Goal: Task Accomplishment & Management: Manage account settings

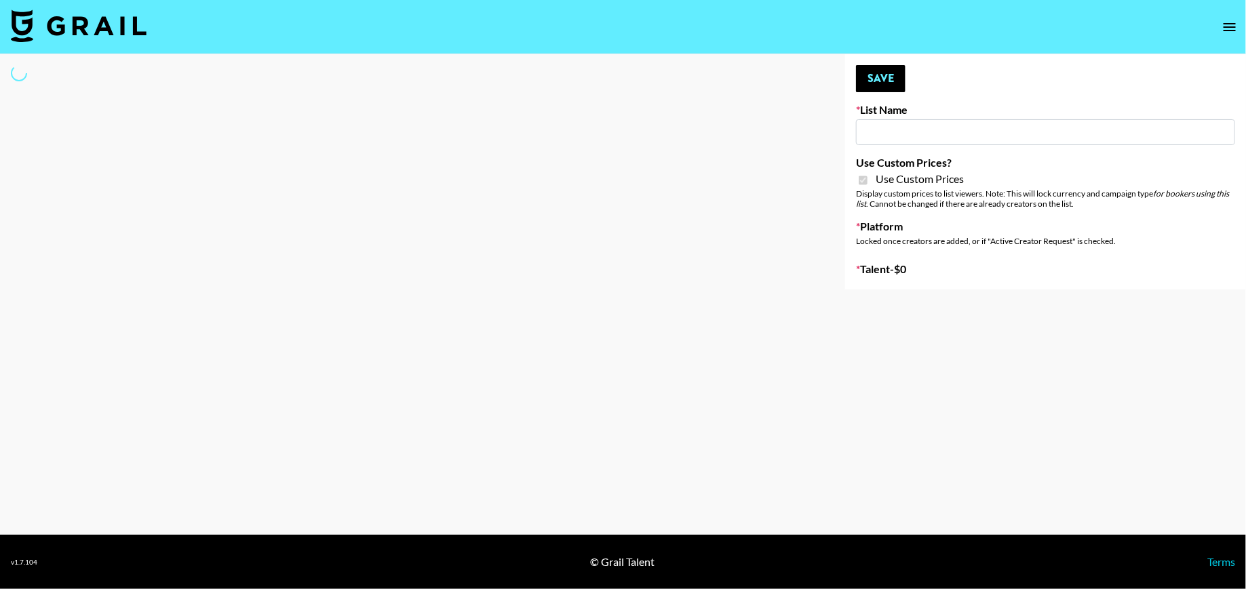
type input "Poizon (Shirley 26th Sept)"
checkbox input "true"
select select "Brand"
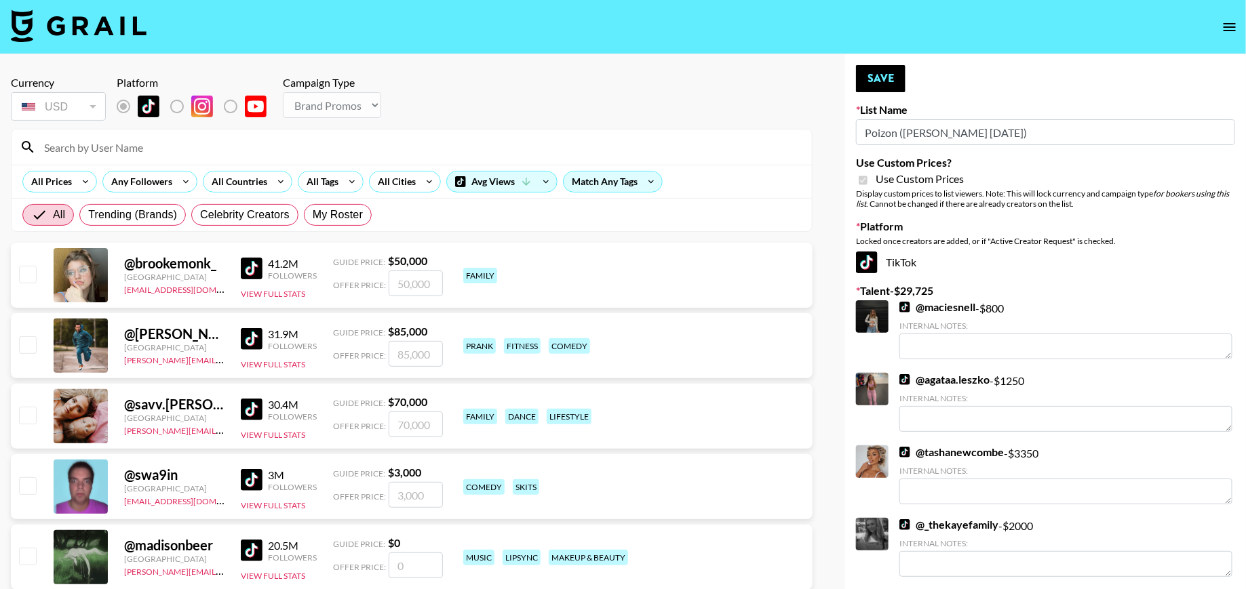
click at [309, 155] on input at bounding box center [420, 147] width 768 height 22
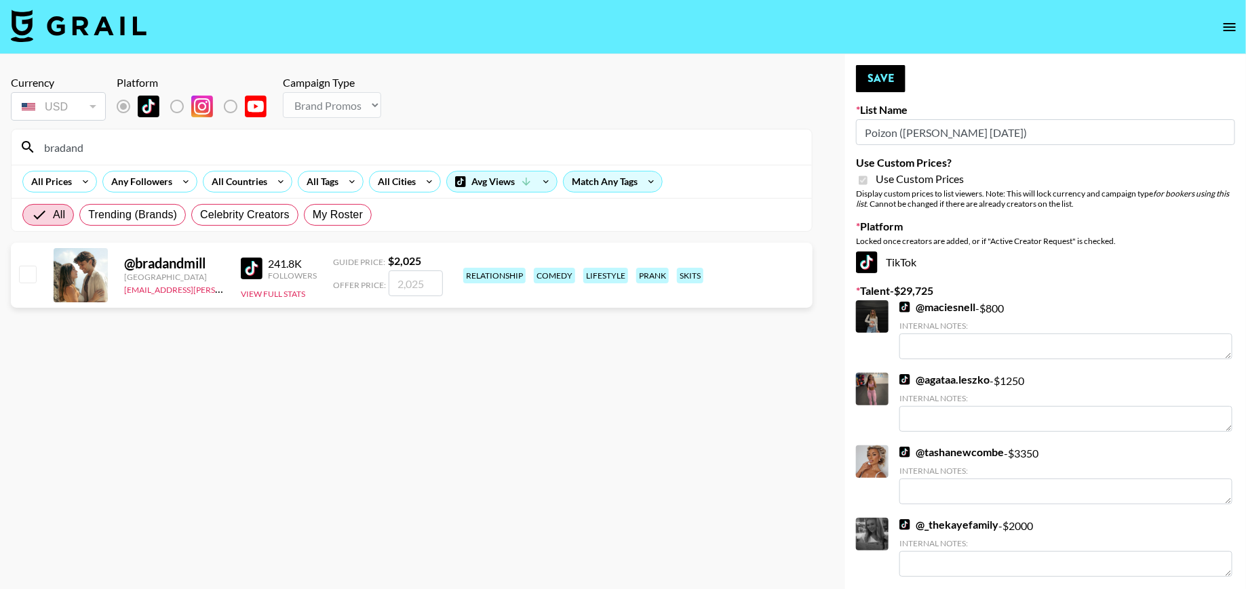
type input "bradand"
click at [45, 275] on div "@ bradandmill United Kingdom maisie.defreitas@grail-talent.com 241.8K Followers…" at bounding box center [412, 275] width 802 height 65
click at [31, 273] on input "checkbox" at bounding box center [27, 274] width 16 height 16
checkbox input "true"
type input "2025"
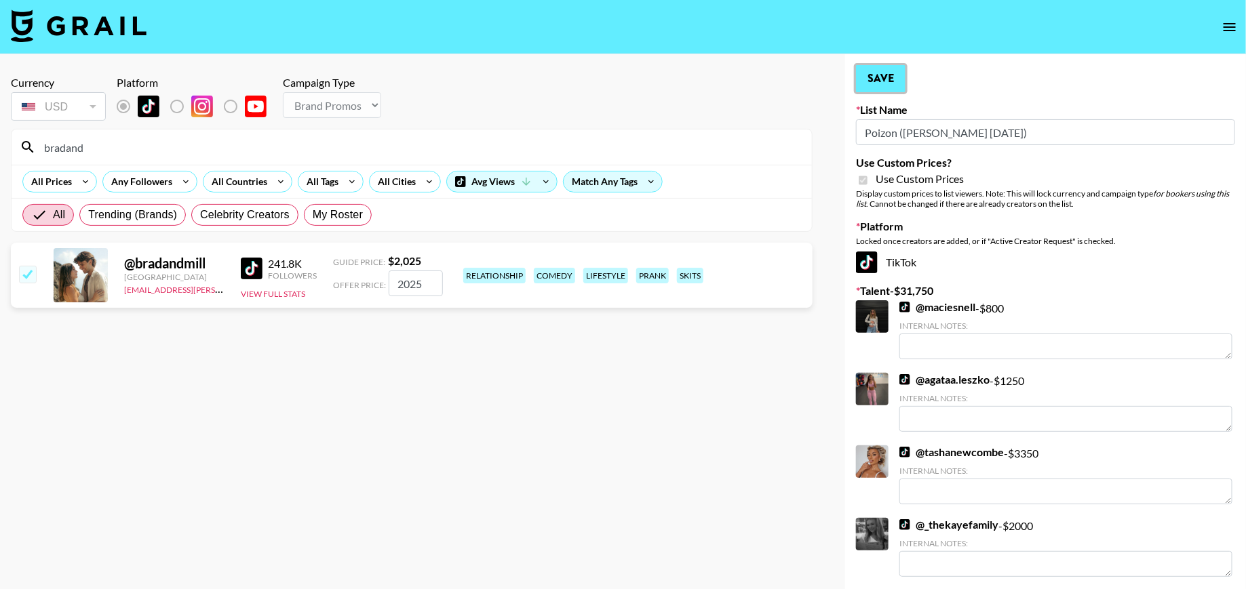
click at [885, 91] on button "Save" at bounding box center [881, 78] width 50 height 27
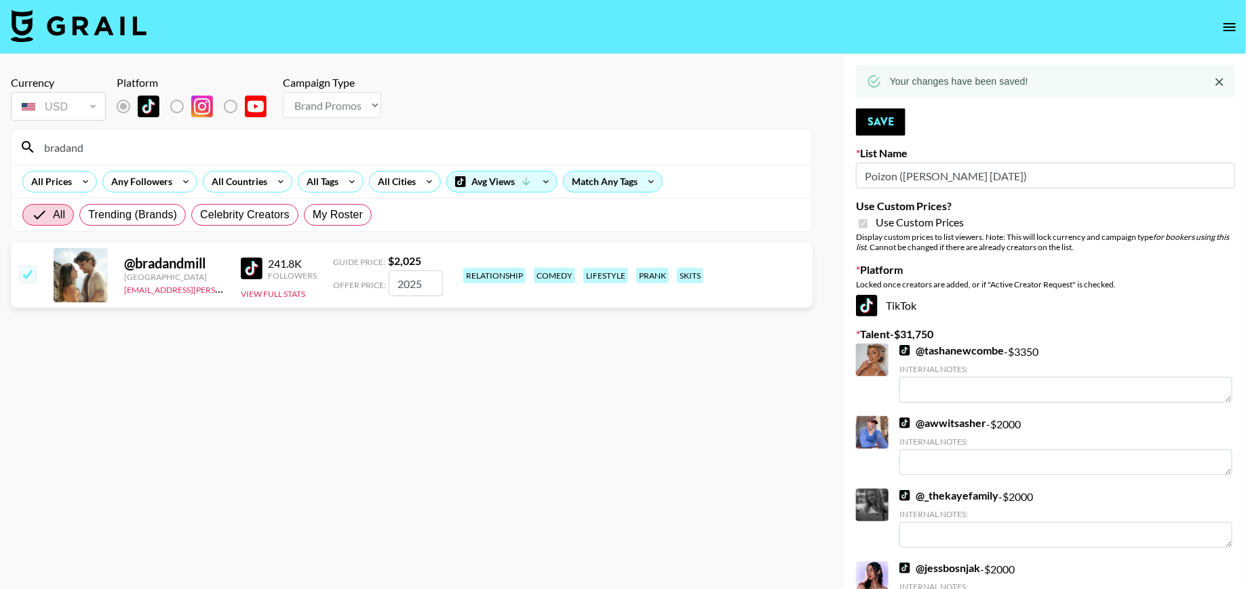
click at [229, 153] on input "bradand" at bounding box center [420, 147] width 768 height 22
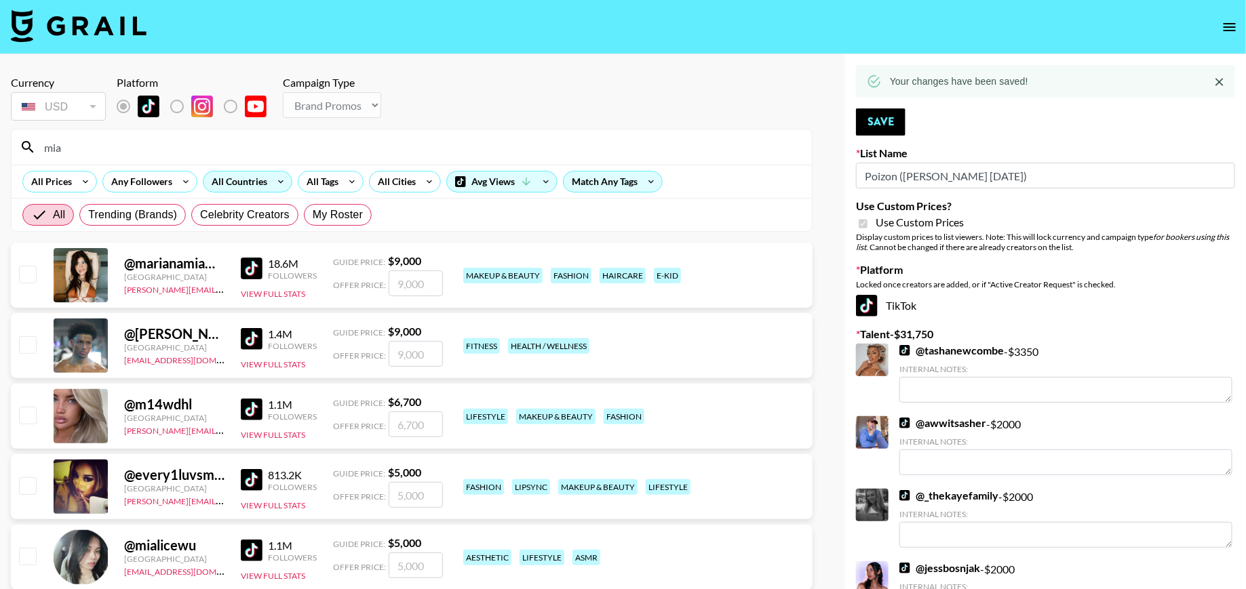
click at [270, 183] on icon at bounding box center [281, 182] width 22 height 20
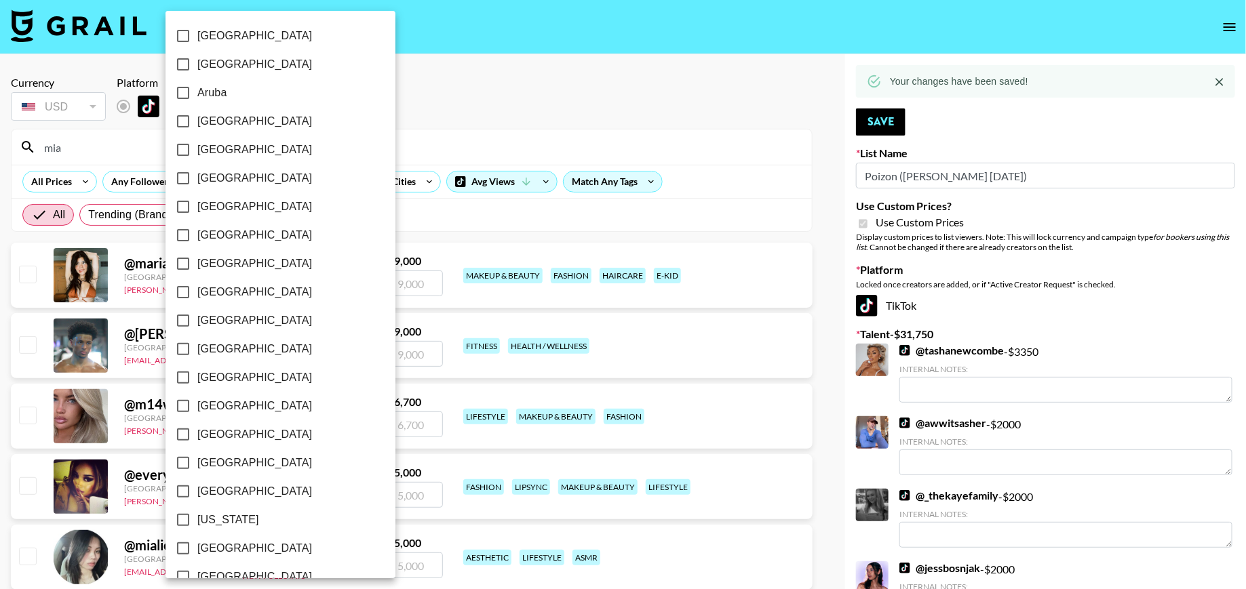
click at [410, 136] on div at bounding box center [623, 294] width 1246 height 589
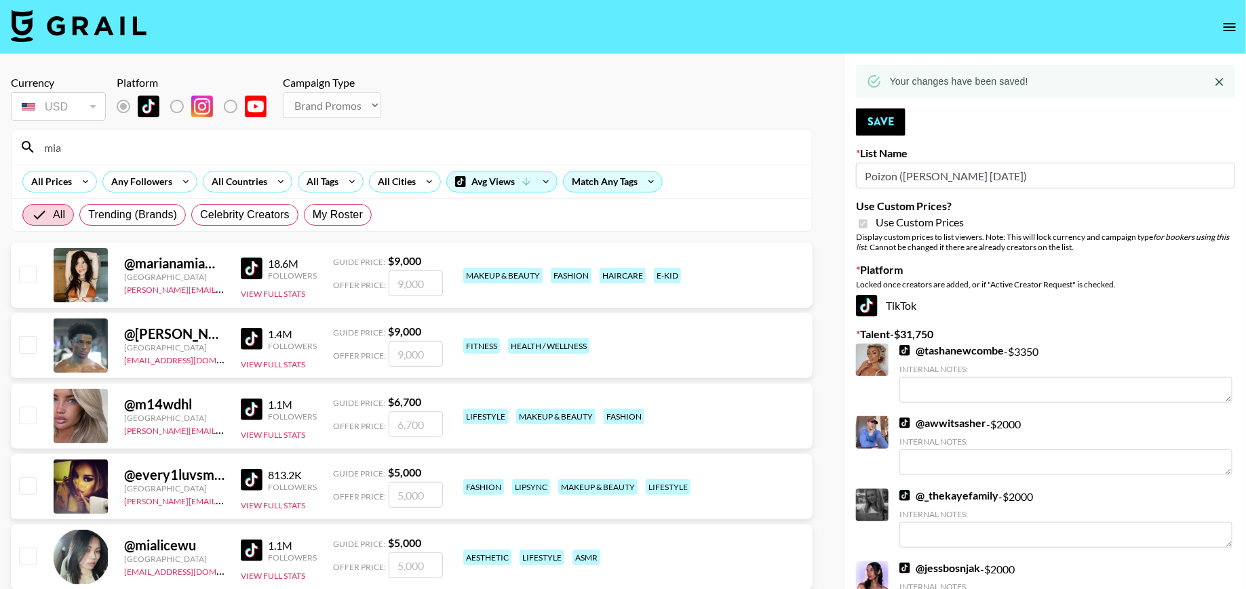
click at [378, 149] on div "Albania Argentina Aruba Australia Austria Barbados Belgium Brazil Canada Chile …" at bounding box center [623, 294] width 1246 height 589
click at [269, 152] on input "mia" at bounding box center [420, 147] width 768 height 22
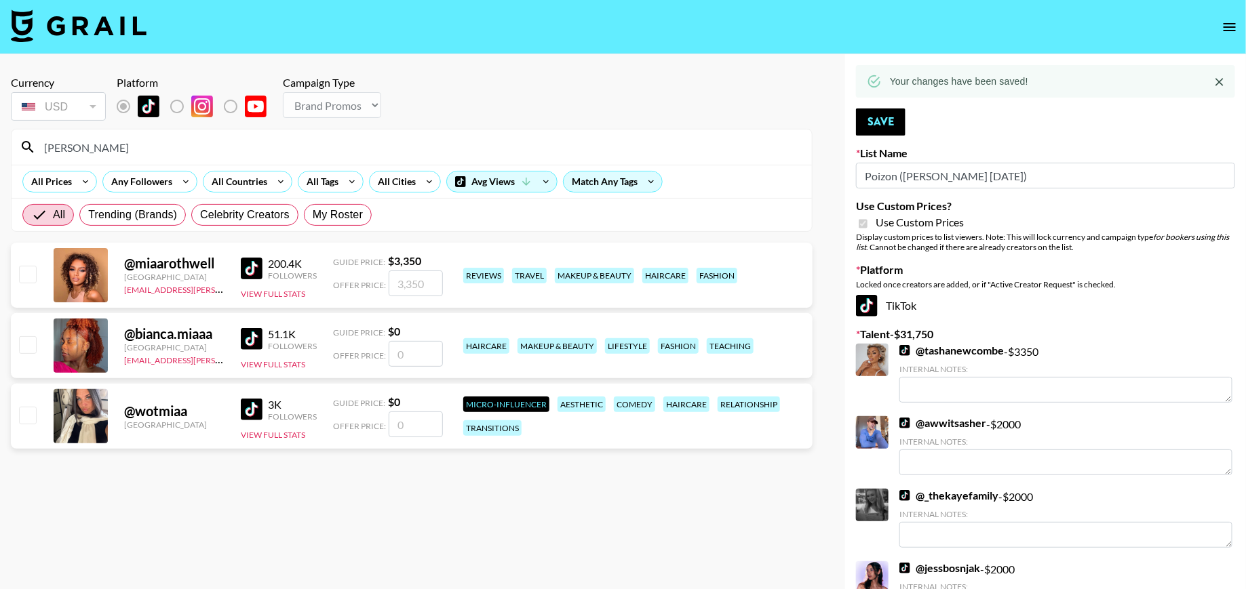
type input "[PERSON_NAME]"
click at [31, 277] on input "checkbox" at bounding box center [27, 274] width 16 height 16
checkbox input "true"
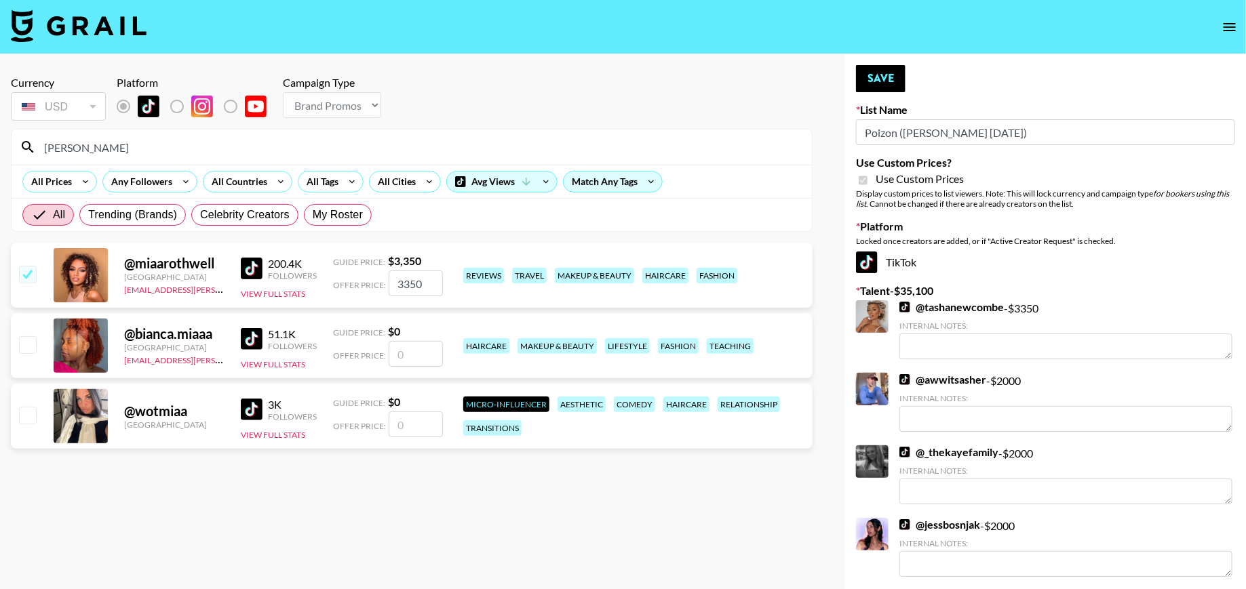
click at [420, 284] on input "3350" at bounding box center [416, 284] width 54 height 26
click at [418, 284] on input "3350" at bounding box center [416, 284] width 54 height 26
type input "3"
checkbox input "false"
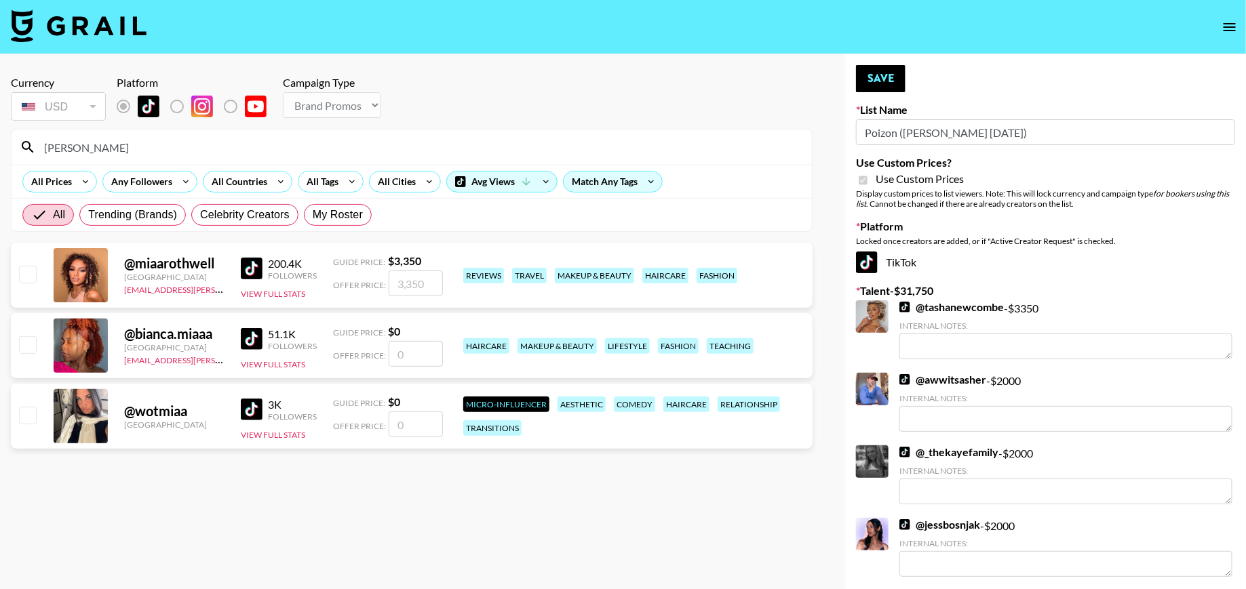
type input "2"
checkbox input "true"
type input "2000"
click at [880, 75] on button "Save" at bounding box center [881, 78] width 50 height 27
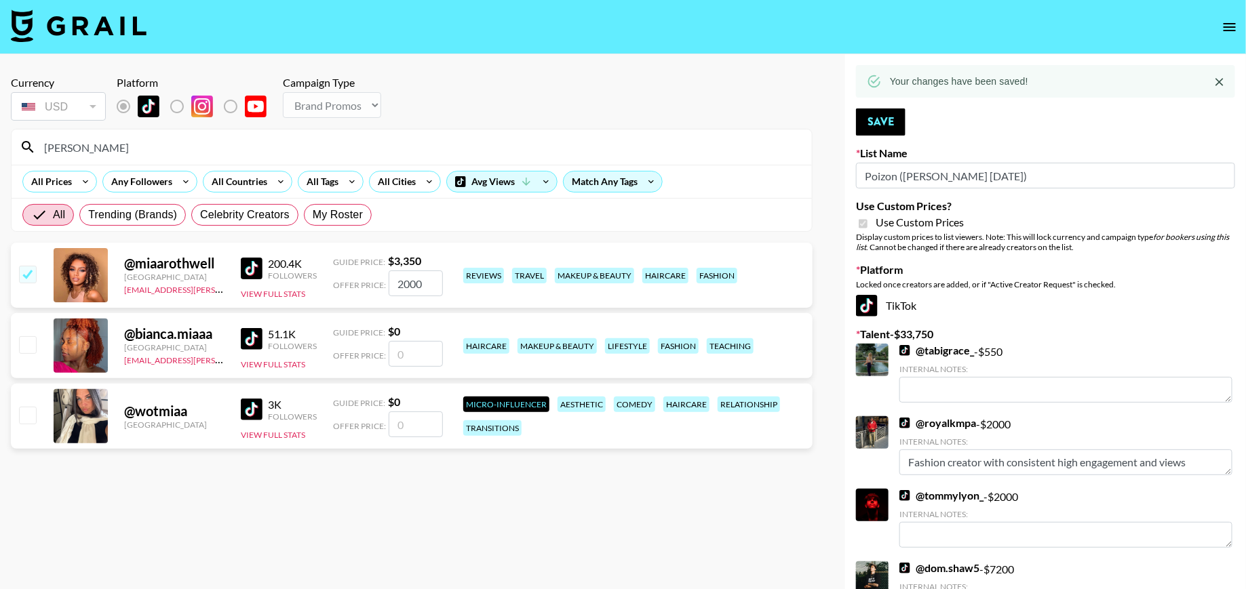
click at [234, 147] on input "[PERSON_NAME]" at bounding box center [420, 147] width 768 height 22
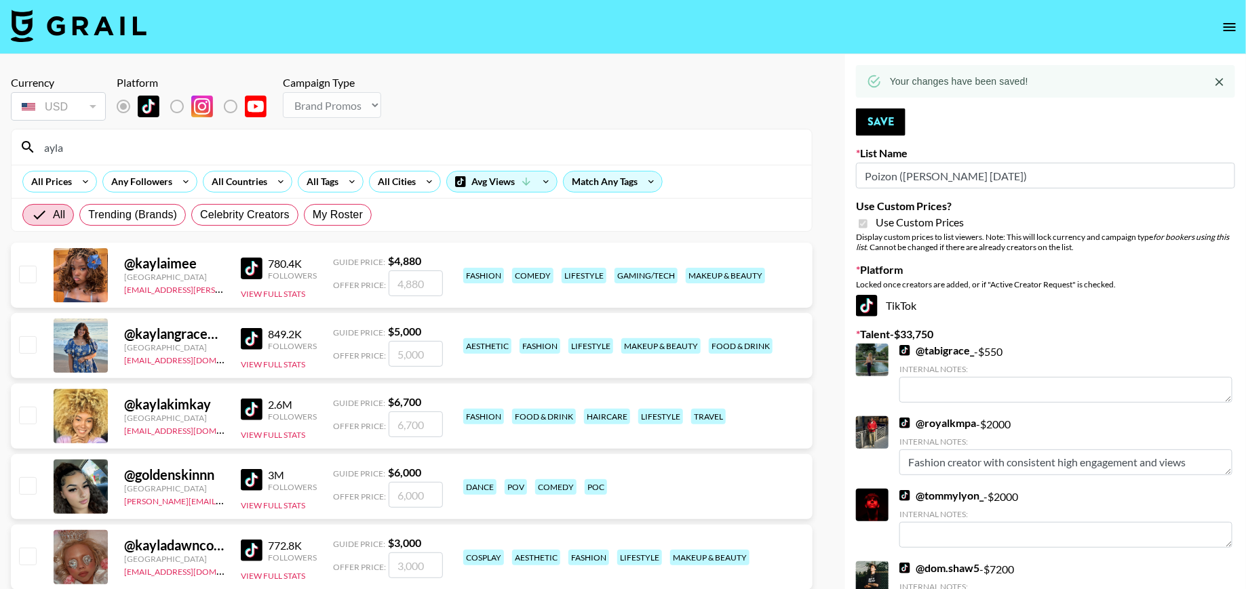
type input "ayla"
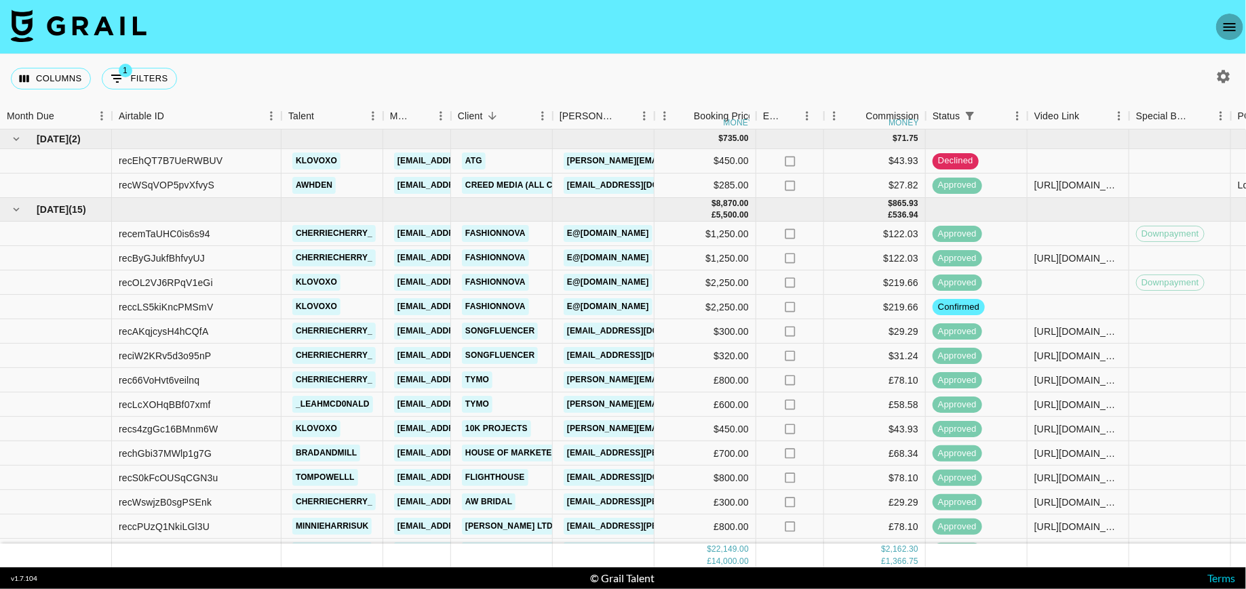
click at [1232, 31] on icon "open drawer" at bounding box center [1229, 27] width 12 height 8
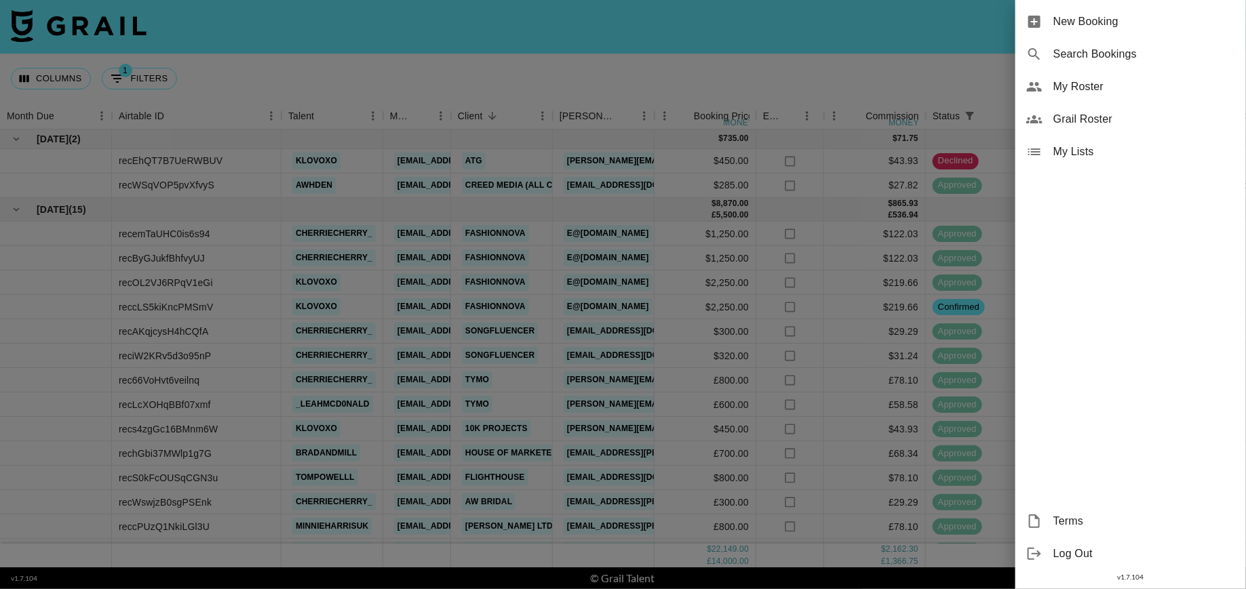
click at [1095, 91] on span "My Roster" at bounding box center [1144, 87] width 182 height 16
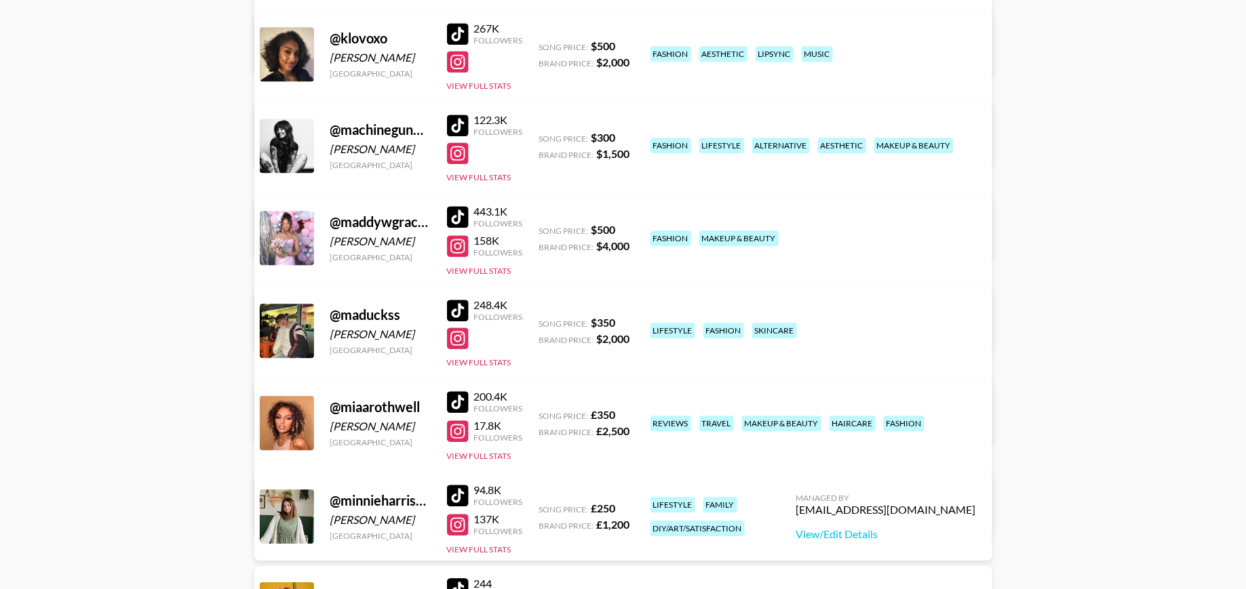
scroll to position [1670, 0]
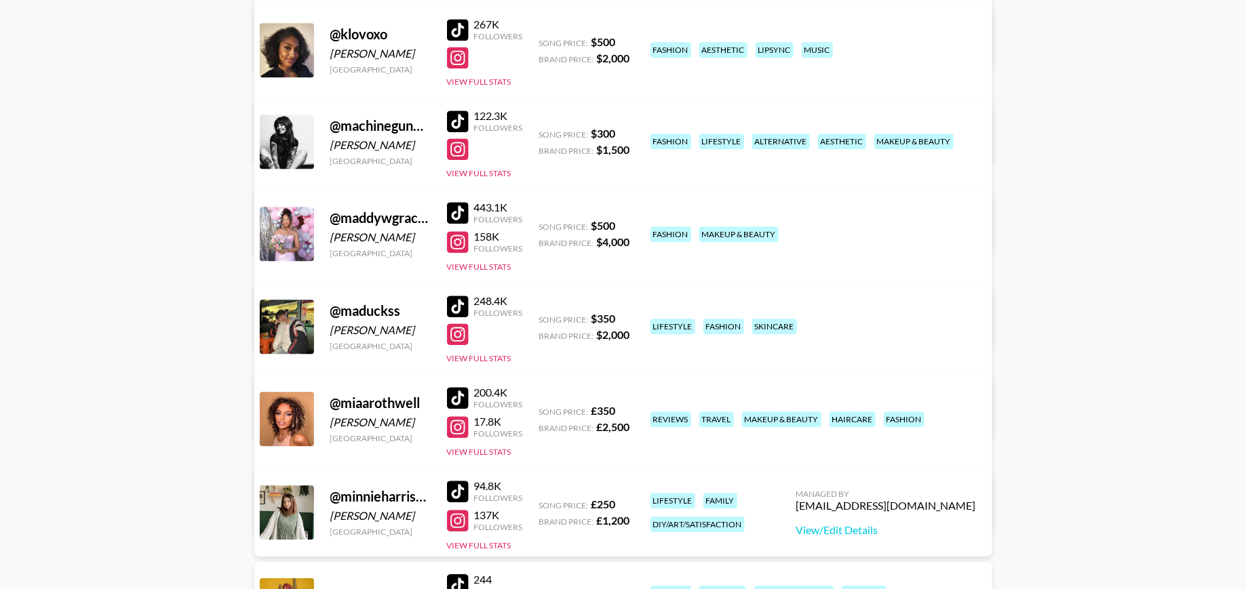
click at [543, 503] on link "View/Edit Details" at bounding box center [411, 510] width 264 height 14
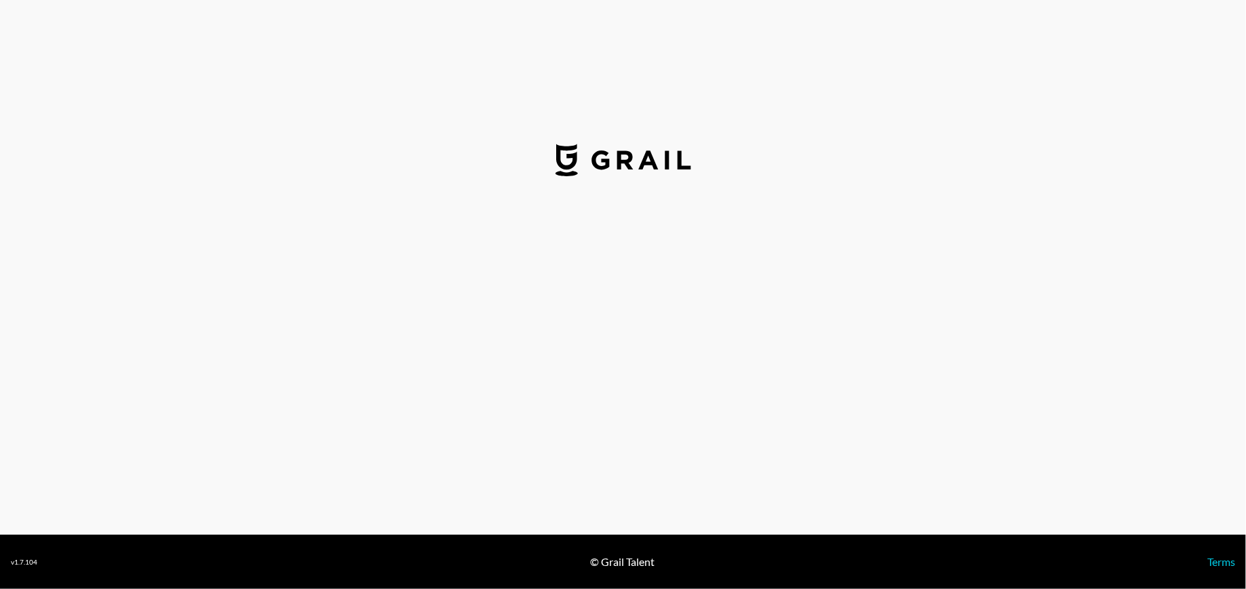
select select "GBP"
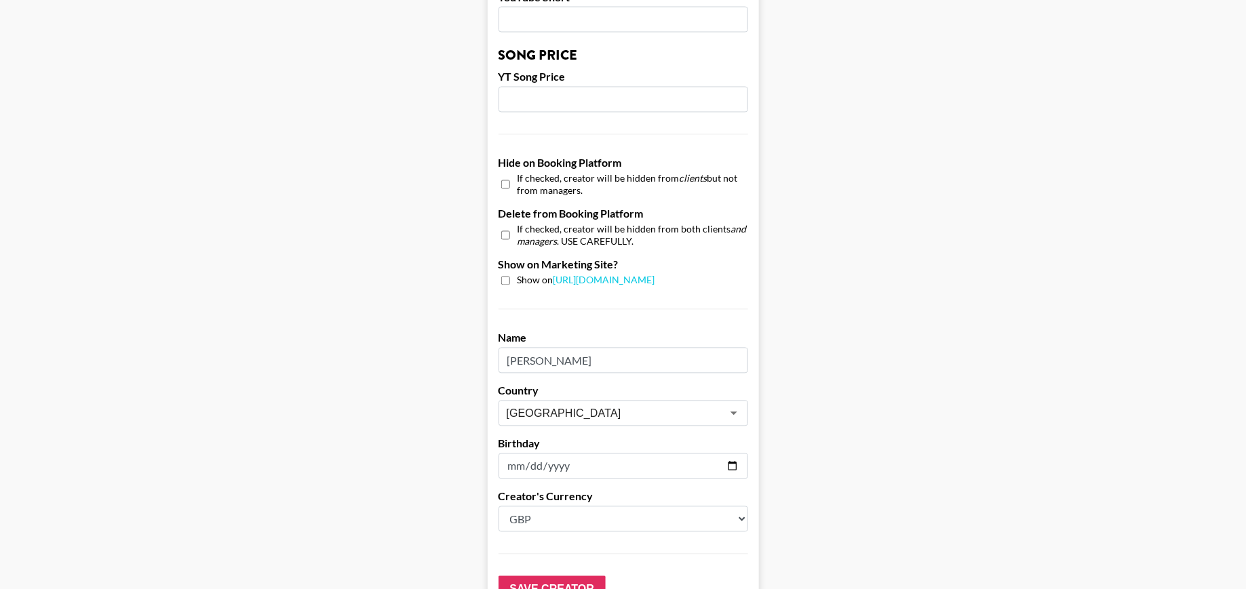
scroll to position [1138, 0]
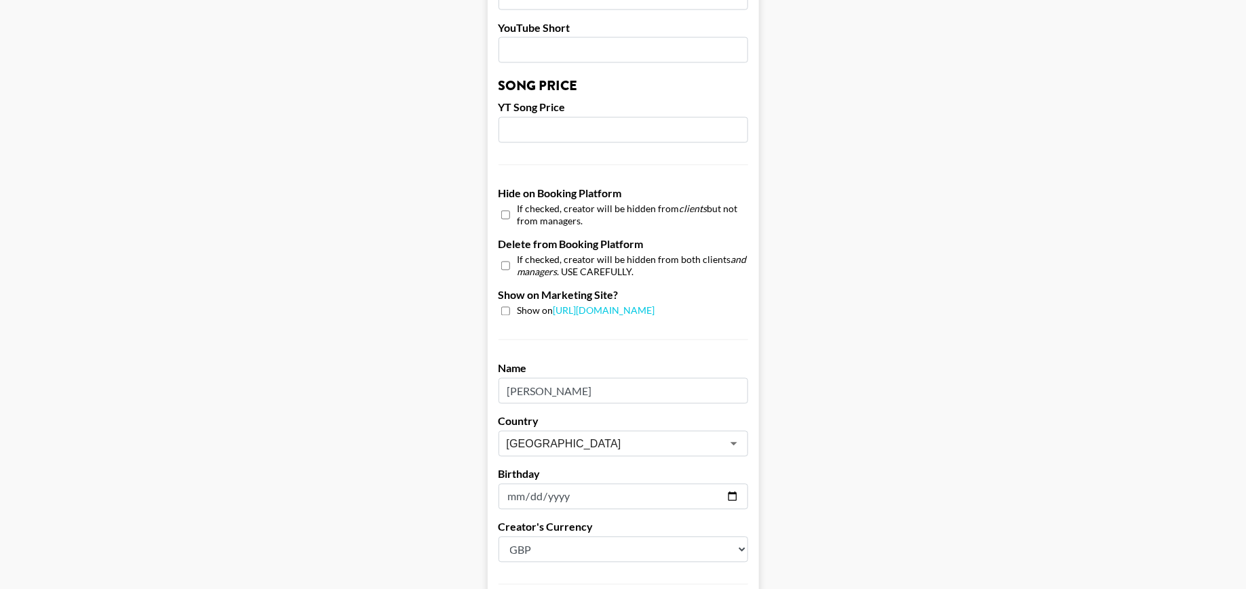
click at [504, 307] on input "checkbox" at bounding box center [505, 311] width 9 height 9
checkbox input "true"
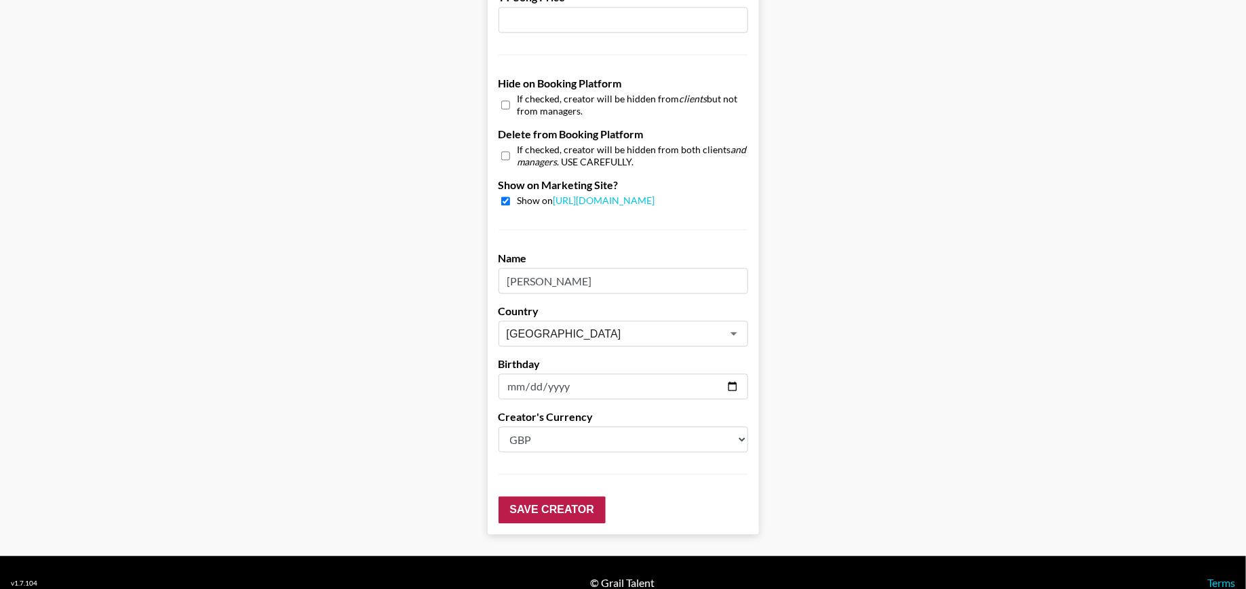
click at [553, 496] on input "Save Creator" at bounding box center [551, 509] width 107 height 27
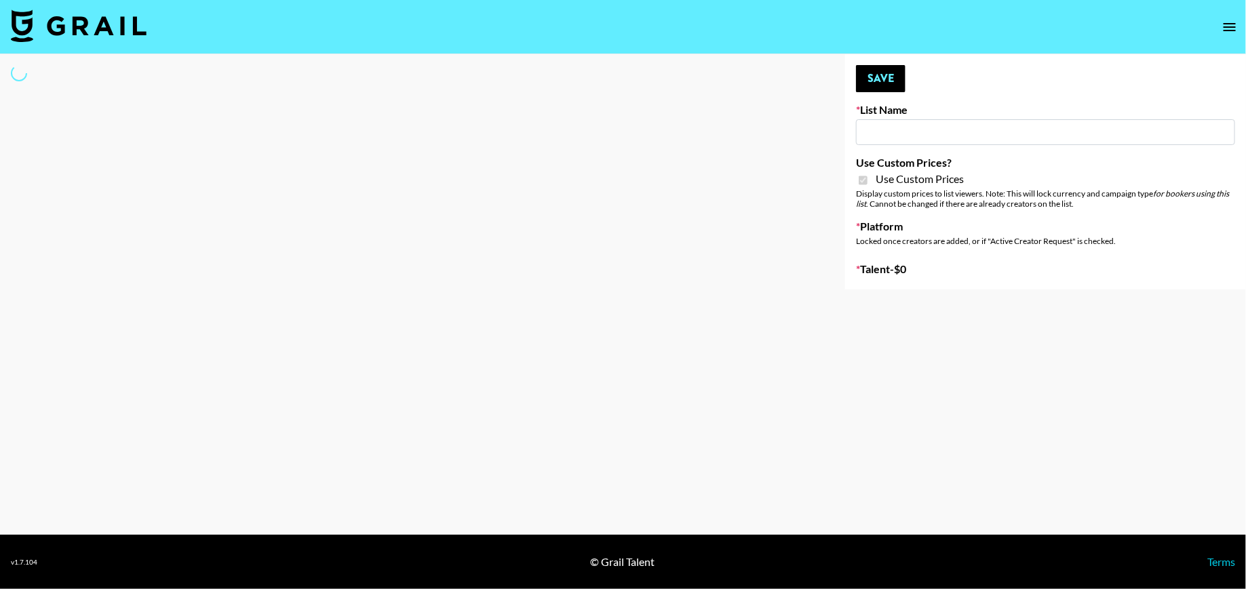
type input "Poizon IG ([DATE])"
checkbox input "true"
select select "Brand"
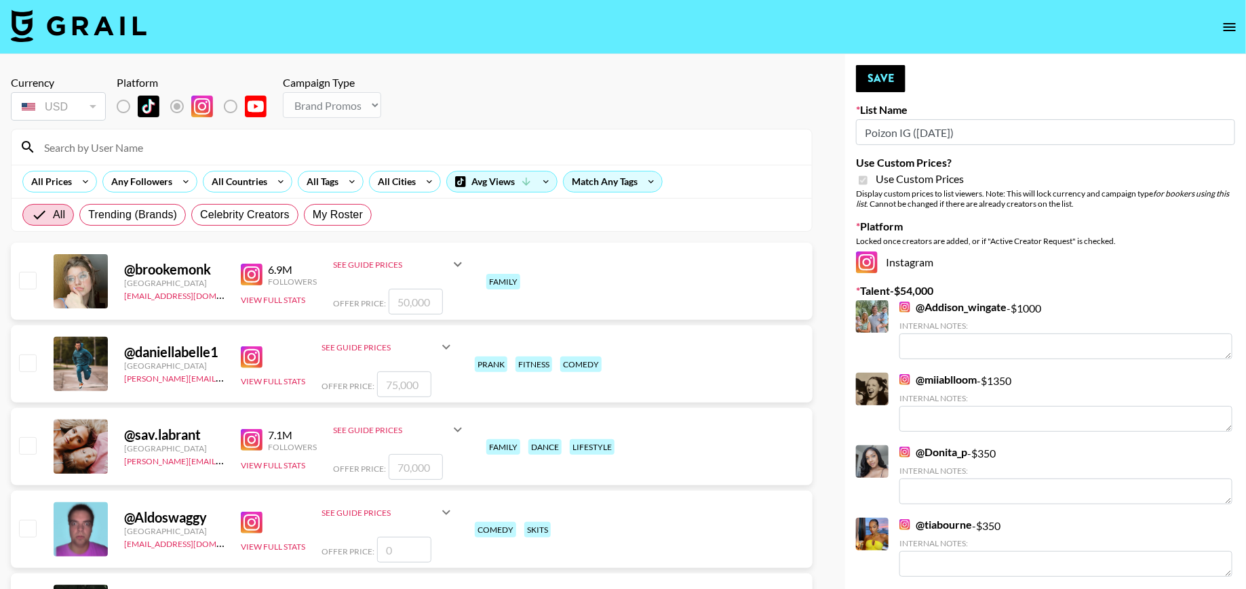
click at [333, 153] on input at bounding box center [420, 147] width 768 height 22
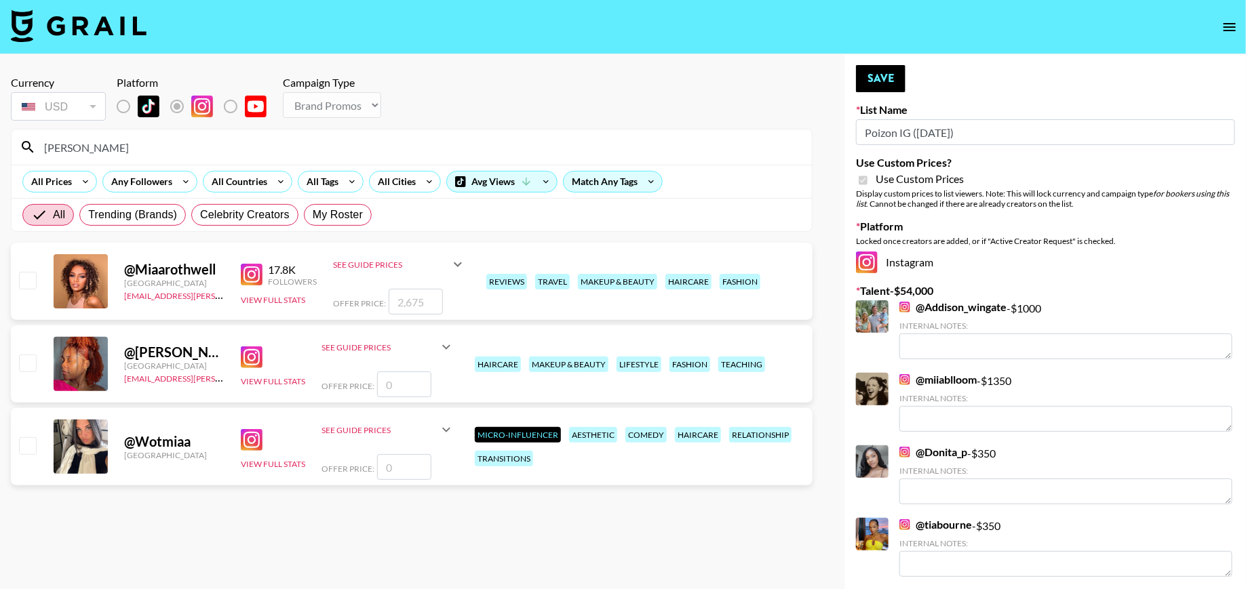
type input "[PERSON_NAME]"
click at [39, 273] on div "@ Miaarothwell [GEOGRAPHIC_DATA] [EMAIL_ADDRESS][PERSON_NAME][DOMAIN_NAME] 17.8…" at bounding box center [412, 281] width 802 height 77
click at [24, 283] on input "checkbox" at bounding box center [27, 280] width 16 height 16
checkbox input "true"
click at [435, 305] on input "2675" at bounding box center [416, 302] width 54 height 26
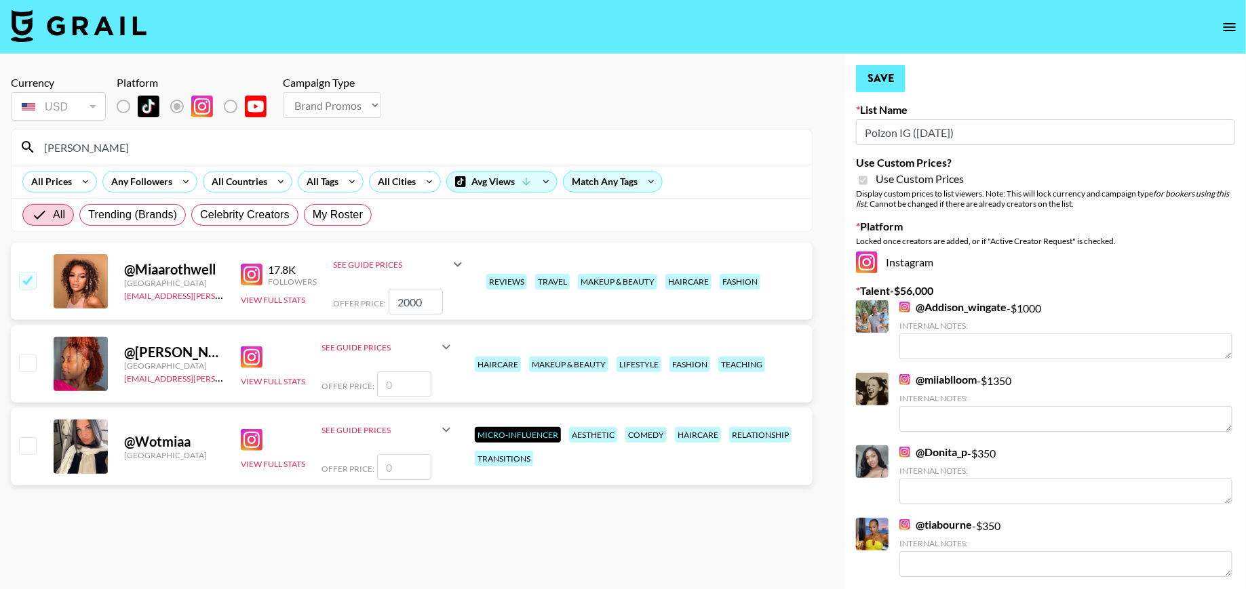
type input "2000"
click at [868, 74] on button "Save" at bounding box center [881, 78] width 50 height 27
